Goal: Navigation & Orientation: Understand site structure

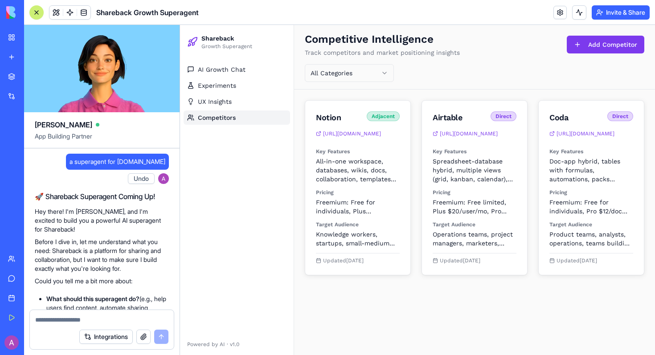
scroll to position [1090, 0]
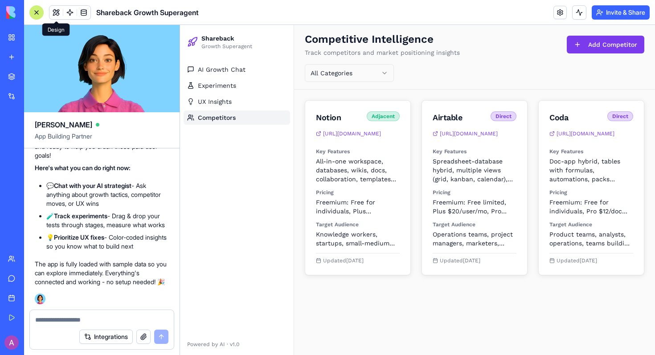
click at [57, 12] on span at bounding box center [56, 12] width 25 height 25
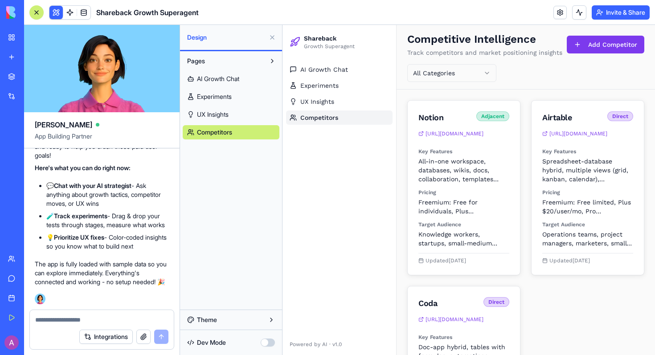
click at [243, 76] on link "AI Growth Chat" at bounding box center [231, 79] width 97 height 14
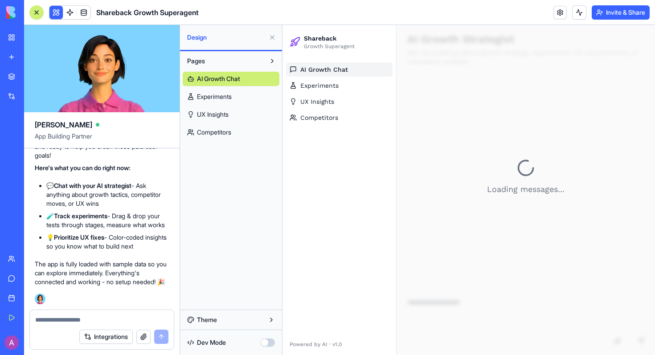
scroll to position [13, 0]
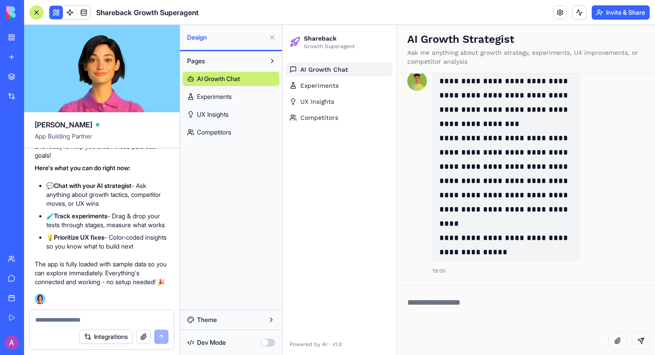
click at [239, 87] on div "AI Growth Chat Experiments UX Insights Competitors" at bounding box center [231, 103] width 97 height 71
click at [228, 100] on span "Experiments" at bounding box center [214, 96] width 35 height 9
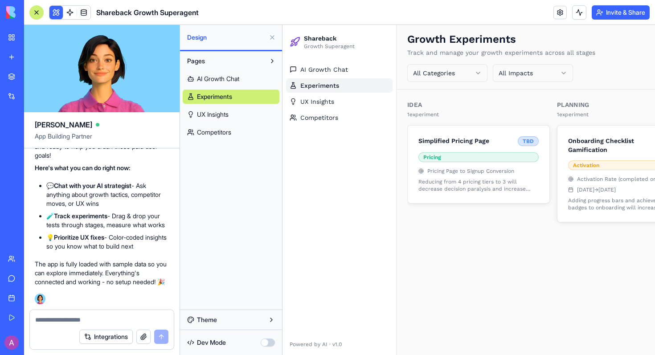
click at [221, 108] on link "UX Insights" at bounding box center [231, 114] width 97 height 14
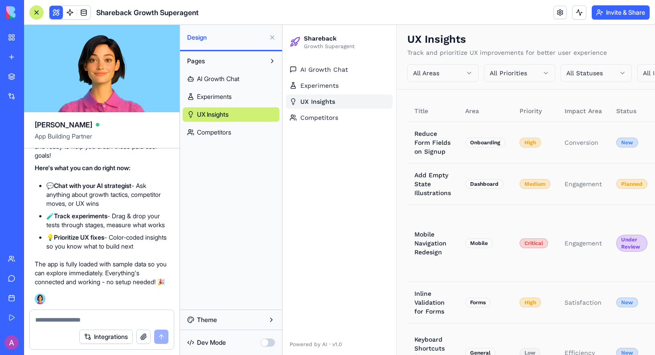
click at [216, 127] on link "Competitors" at bounding box center [231, 132] width 97 height 14
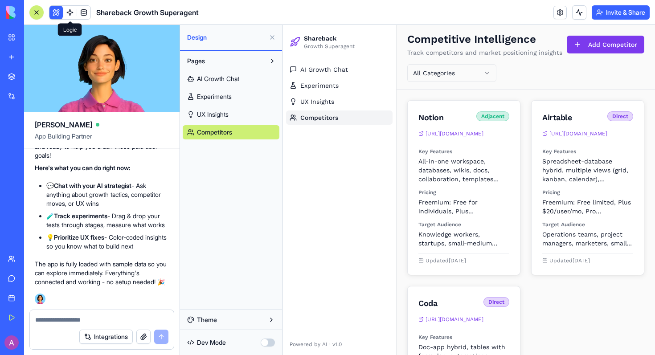
click at [69, 12] on span at bounding box center [69, 12] width 25 height 25
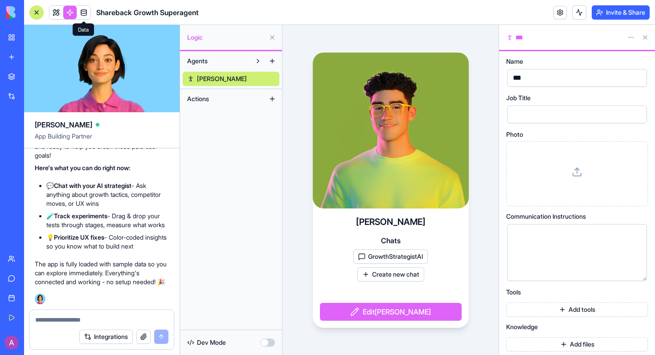
click at [86, 12] on span at bounding box center [83, 12] width 25 height 25
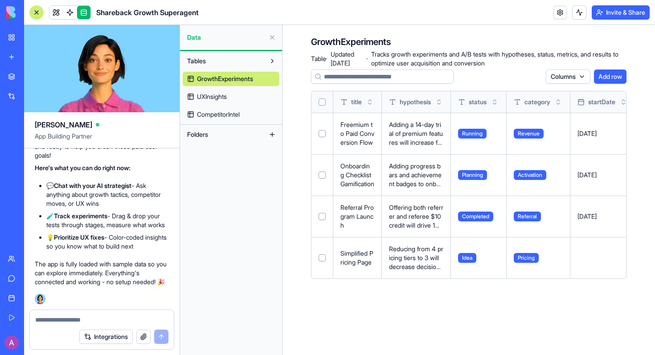
click at [219, 94] on span "UXInsights" at bounding box center [212, 96] width 30 height 9
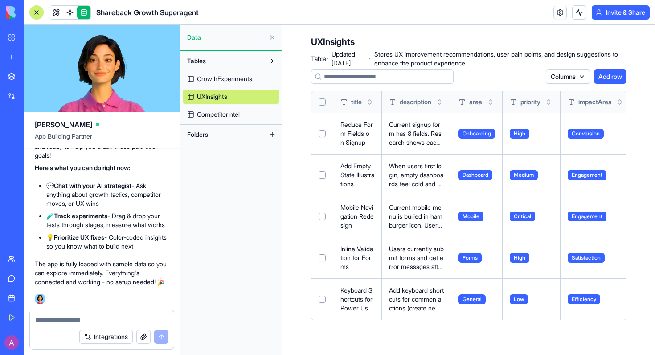
click at [228, 117] on span "CompetitorIntel" at bounding box center [218, 114] width 43 height 9
